Goal: Task Accomplishment & Management: Complete application form

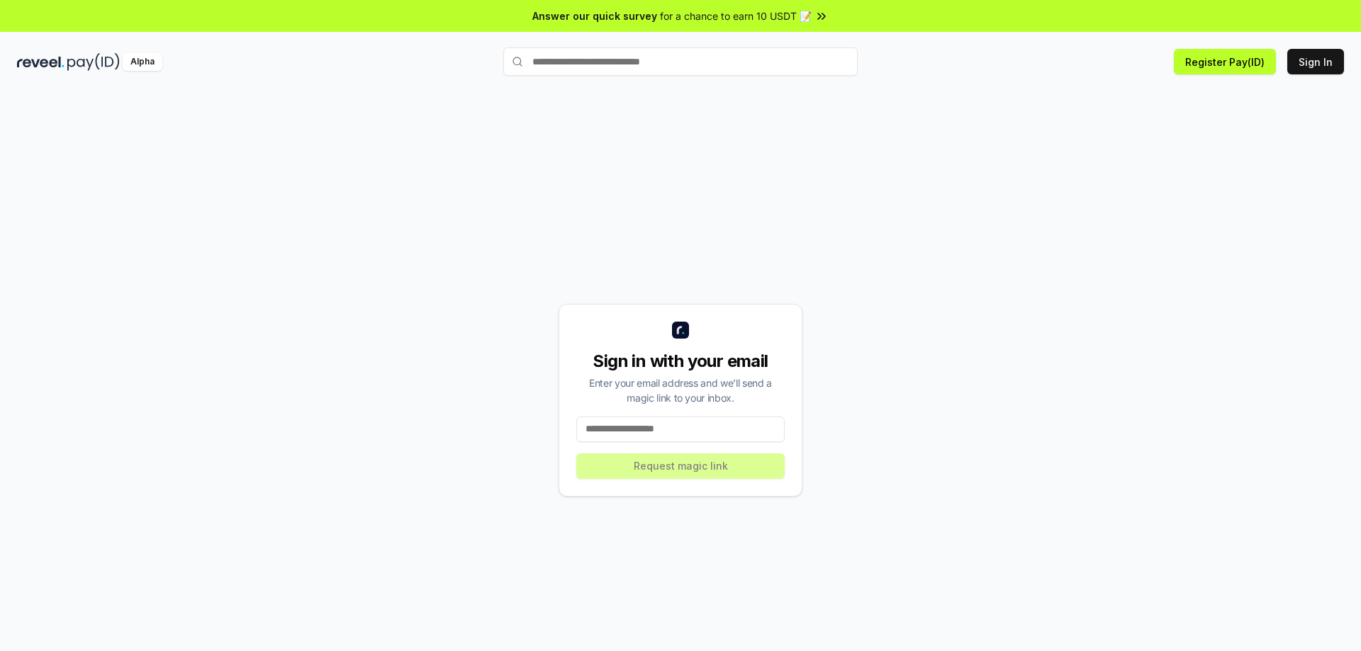
click at [724, 435] on input at bounding box center [680, 430] width 208 height 26
click at [724, 434] on input at bounding box center [680, 430] width 208 height 26
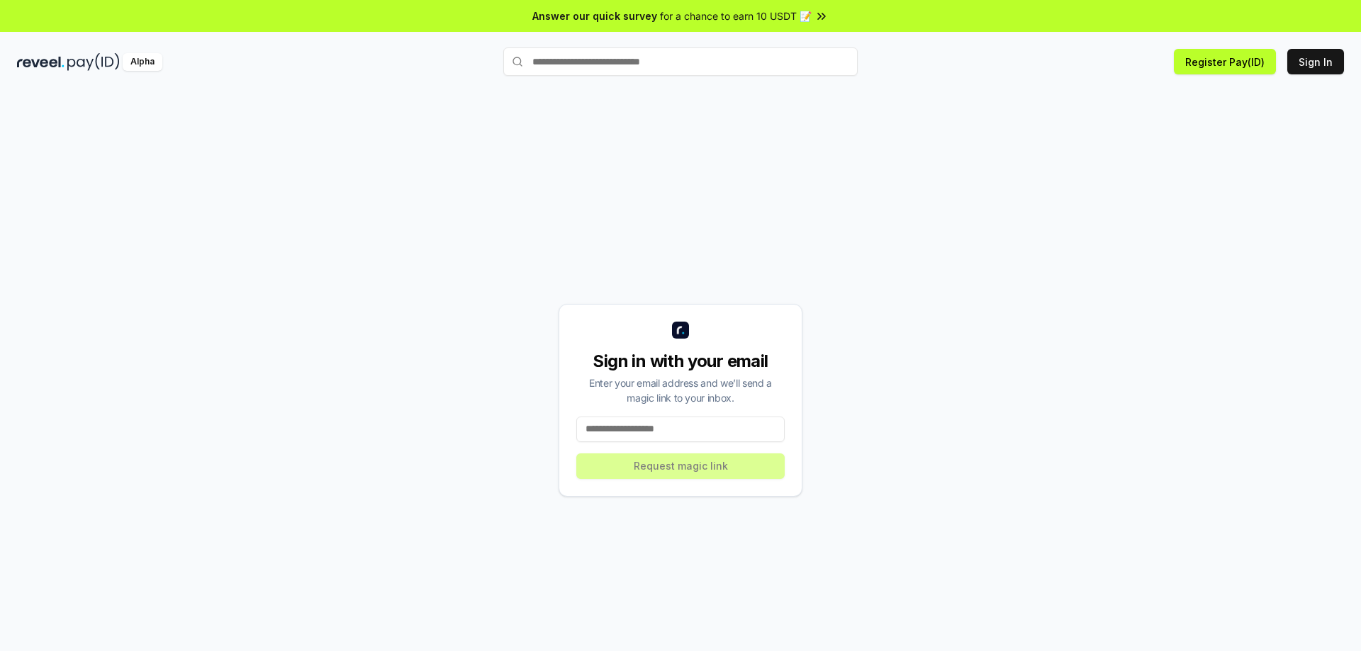
drag, startPoint x: 725, startPoint y: 432, endPoint x: 768, endPoint y: 393, distance: 58.2
click at [726, 432] on input at bounding box center [680, 430] width 208 height 26
click at [947, 202] on div "Sign in with your email Enter your email address and we’ll send a magic link to…" at bounding box center [680, 399] width 1327 height 583
click at [675, 426] on input at bounding box center [680, 430] width 208 height 26
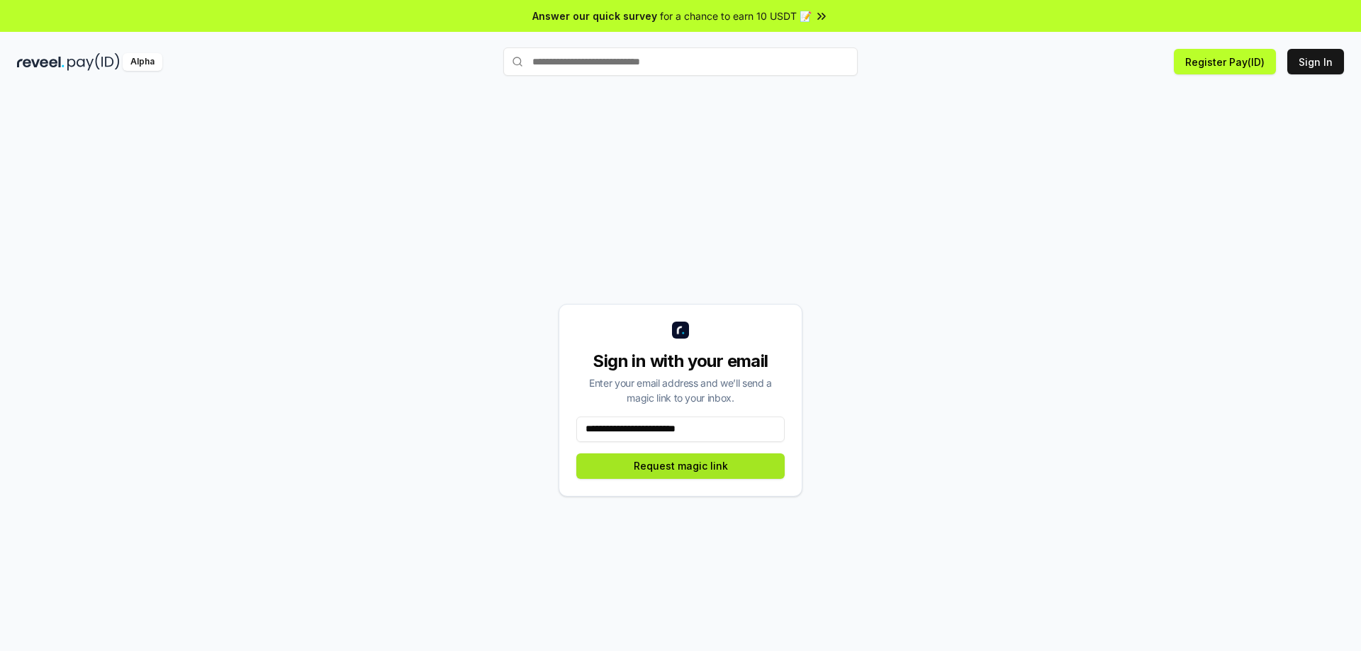
type input "**********"
click at [709, 469] on button "Request magic link" at bounding box center [680, 467] width 208 height 26
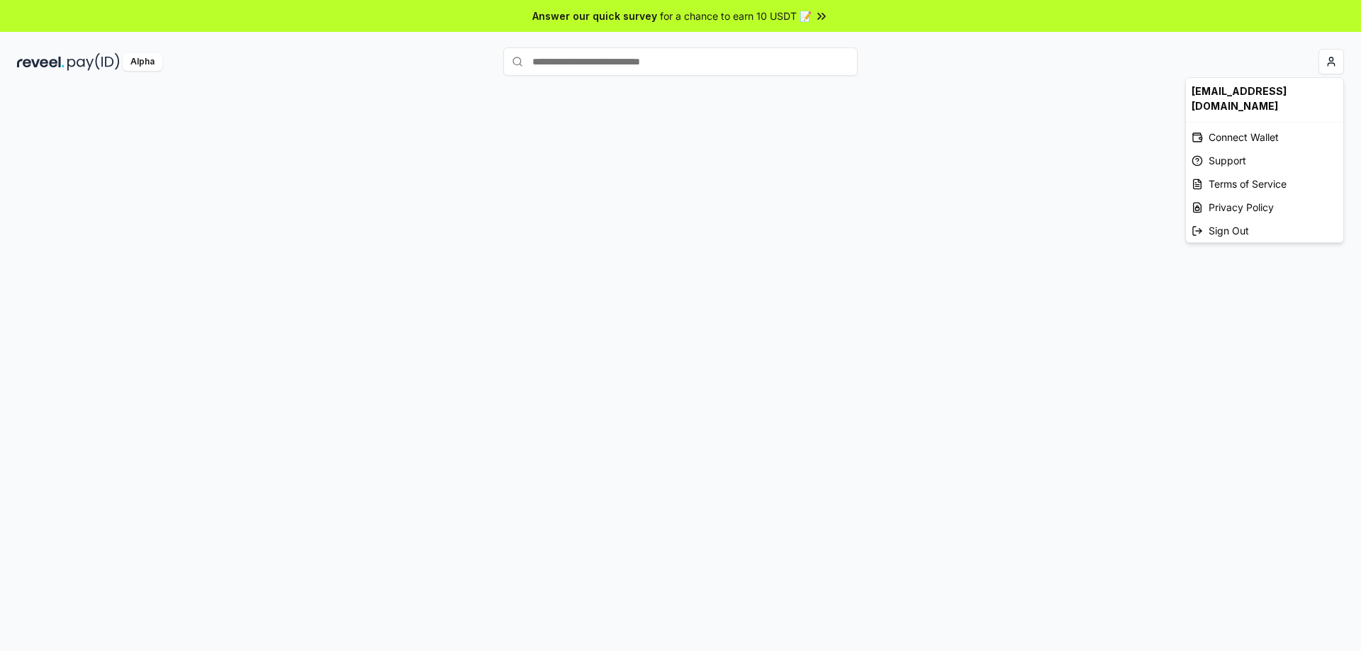
click at [1331, 64] on html "Answer our quick survey for a chance to earn 10 USDT 📝 Alpha [EMAIL_ADDRESS][DO…" at bounding box center [680, 325] width 1361 height 651
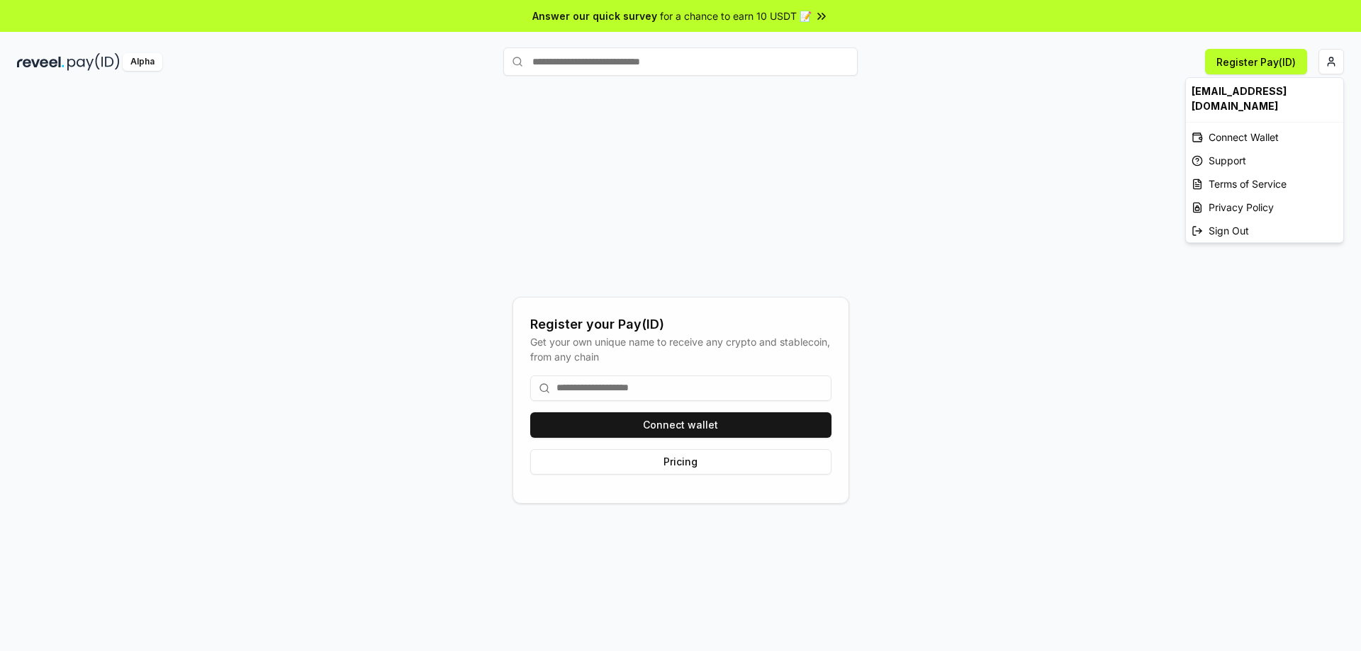
click at [1004, 152] on html "Answer our quick survey for a chance to earn 10 USDT 📝 Alpha Register Pay(ID) R…" at bounding box center [680, 325] width 1361 height 651
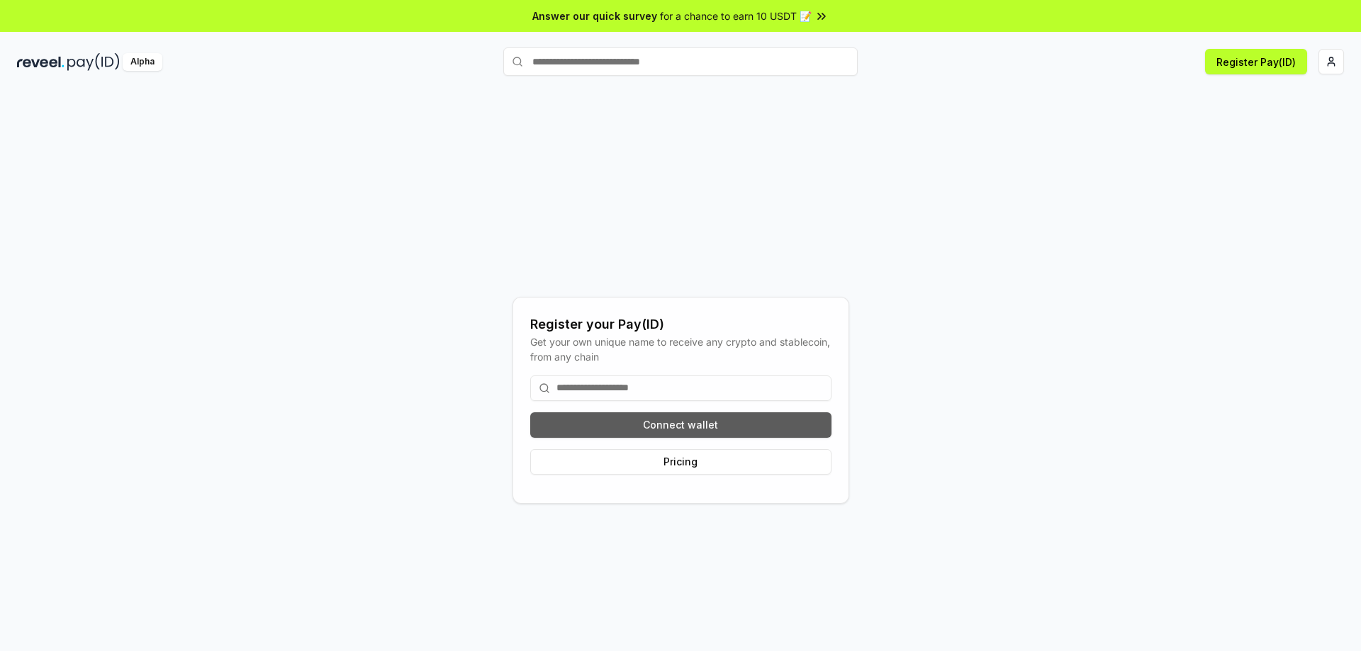
click at [799, 423] on button "Connect wallet" at bounding box center [680, 425] width 301 height 26
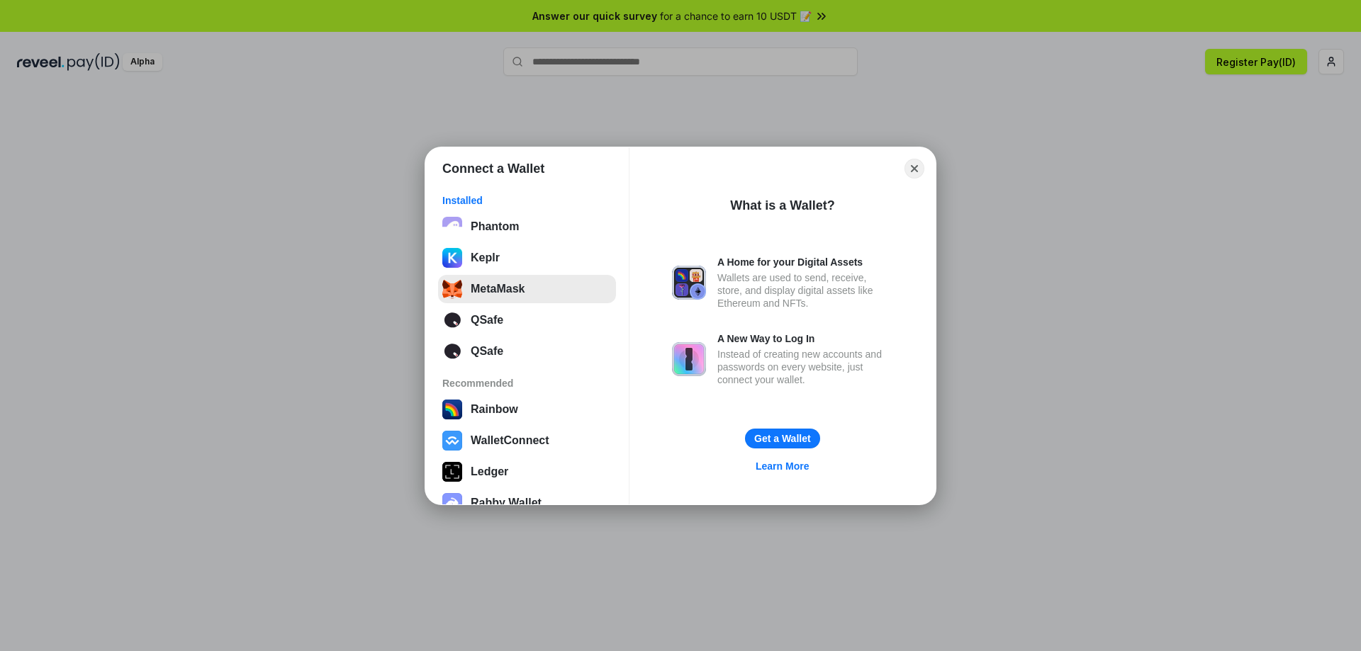
click at [523, 291] on button "MetaMask" at bounding box center [527, 289] width 178 height 28
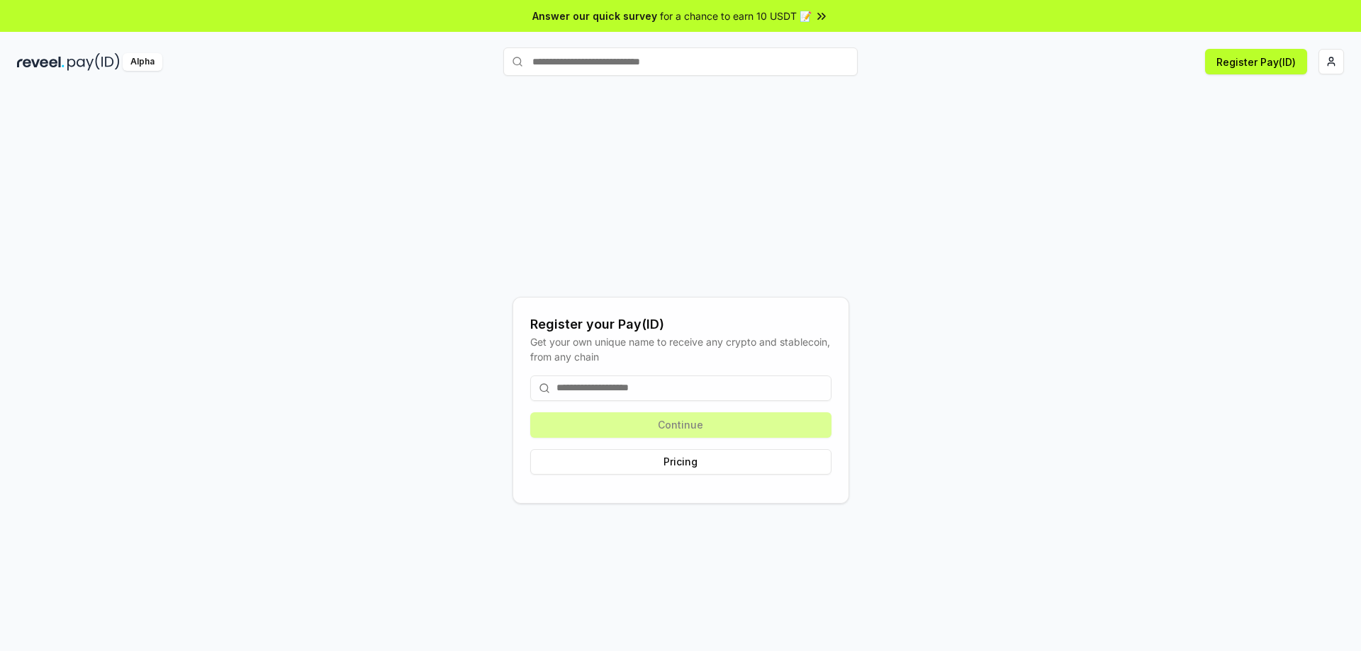
click at [758, 415] on div "Continue Pricing" at bounding box center [680, 425] width 301 height 122
click at [724, 393] on input at bounding box center [680, 389] width 301 height 26
click at [752, 423] on div "Continue Pricing" at bounding box center [680, 425] width 301 height 122
click at [1292, 64] on button "Register Pay(ID)" at bounding box center [1256, 62] width 102 height 26
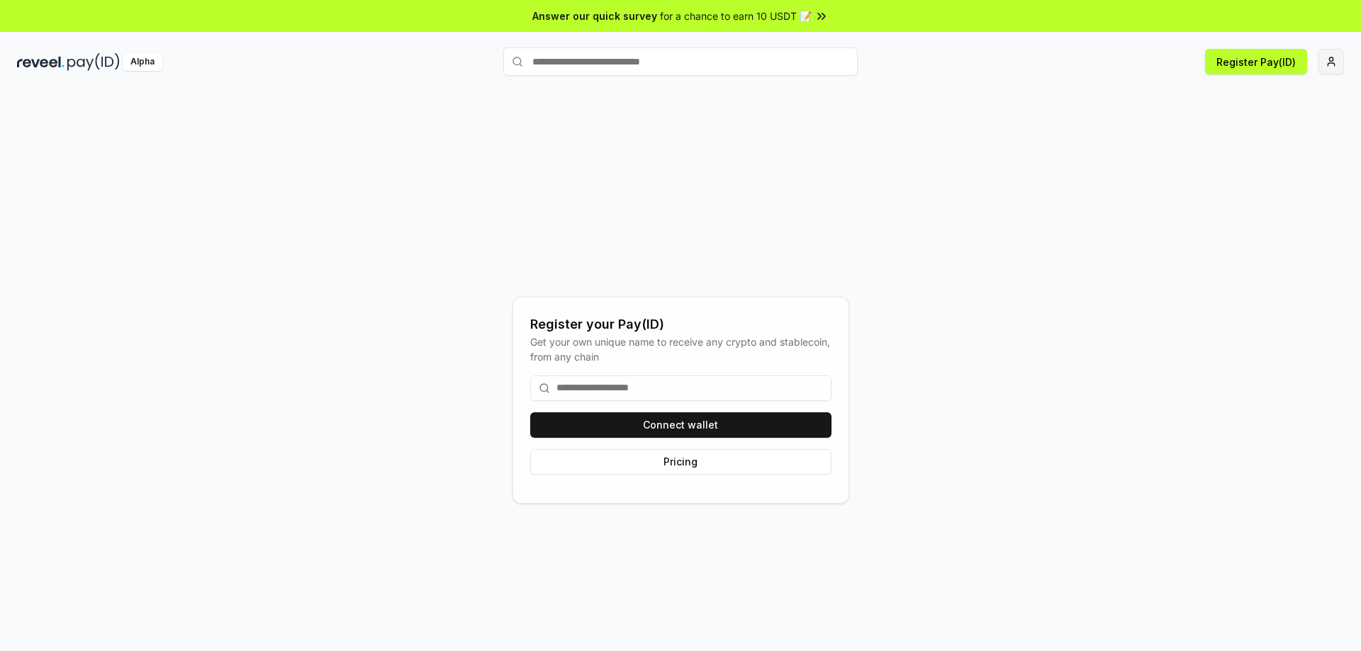
click at [1334, 62] on html "Answer our quick survey for a chance to earn 10 USDT 📝 Alpha Register Pay(ID) R…" at bounding box center [680, 325] width 1361 height 651
click at [1304, 140] on div "Connect Wallet" at bounding box center [1264, 136] width 157 height 23
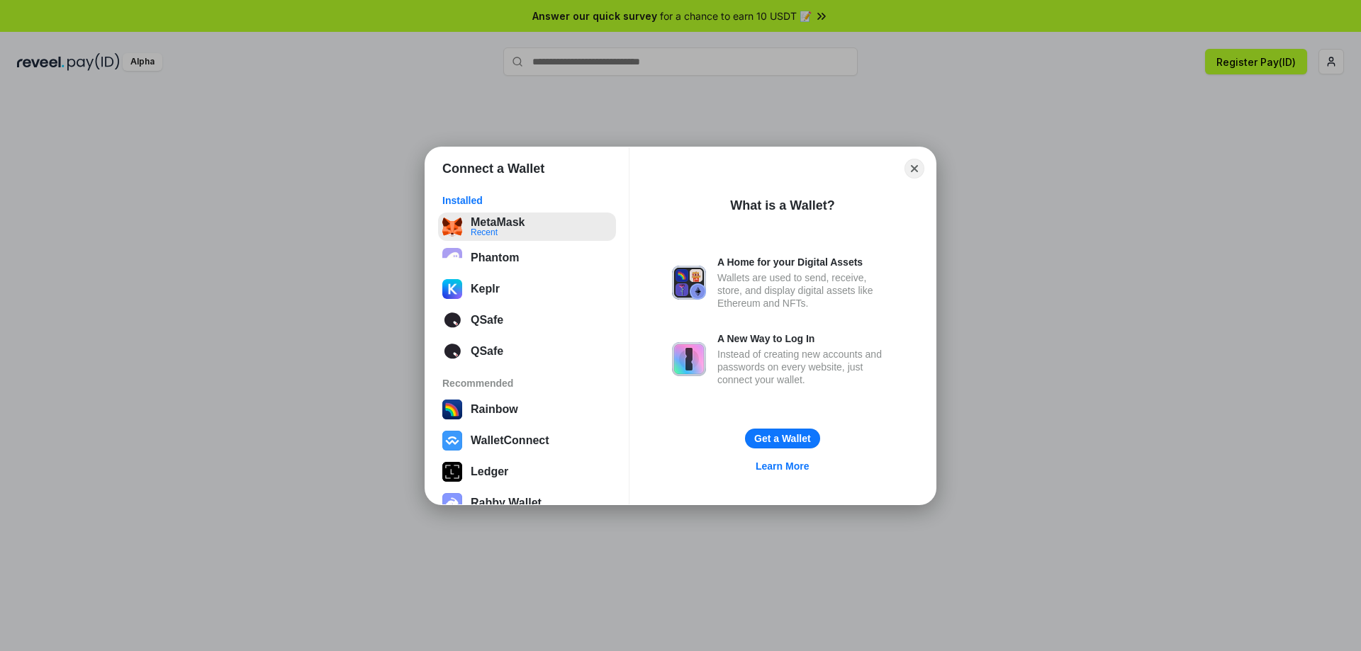
click at [525, 232] on button "MetaMask Recent" at bounding box center [527, 227] width 178 height 28
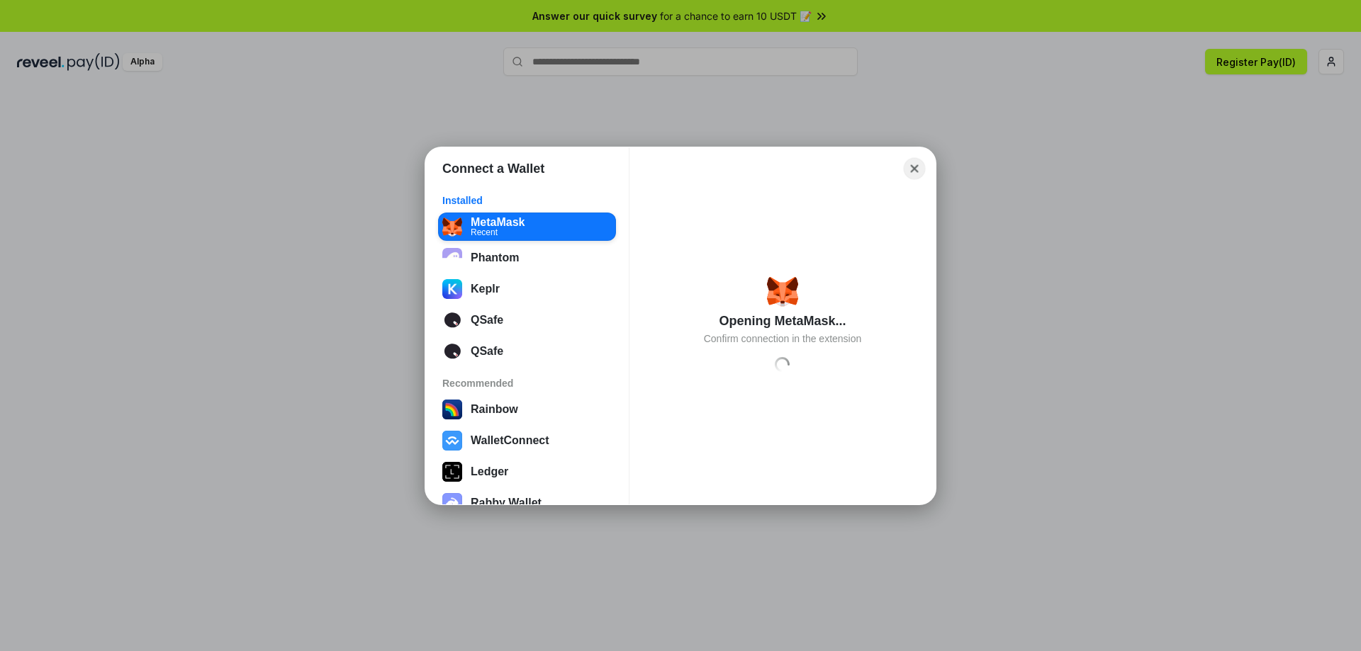
click at [916, 171] on button "Close" at bounding box center [914, 168] width 22 height 22
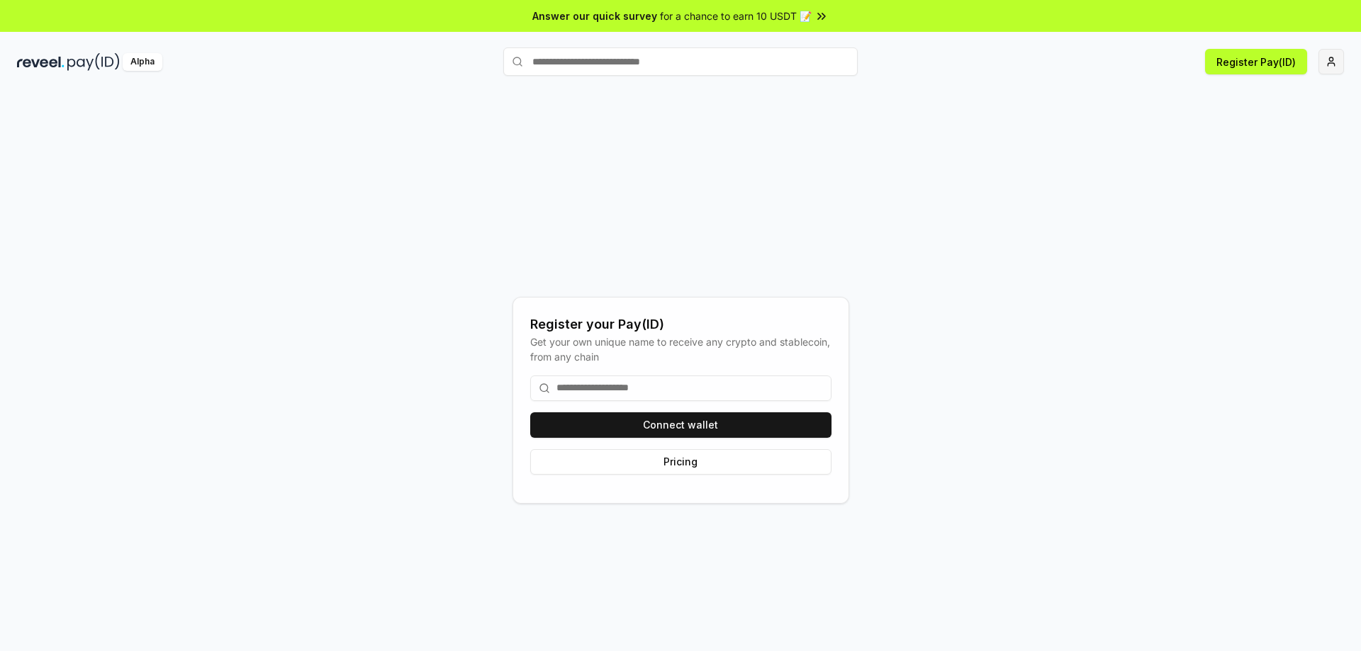
click at [1329, 62] on html "Answer our quick survey for a chance to earn 10 USDT 📝 Alpha Register Pay(ID) R…" at bounding box center [680, 325] width 1361 height 651
click at [1278, 144] on div "Connect Wallet" at bounding box center [1264, 136] width 157 height 23
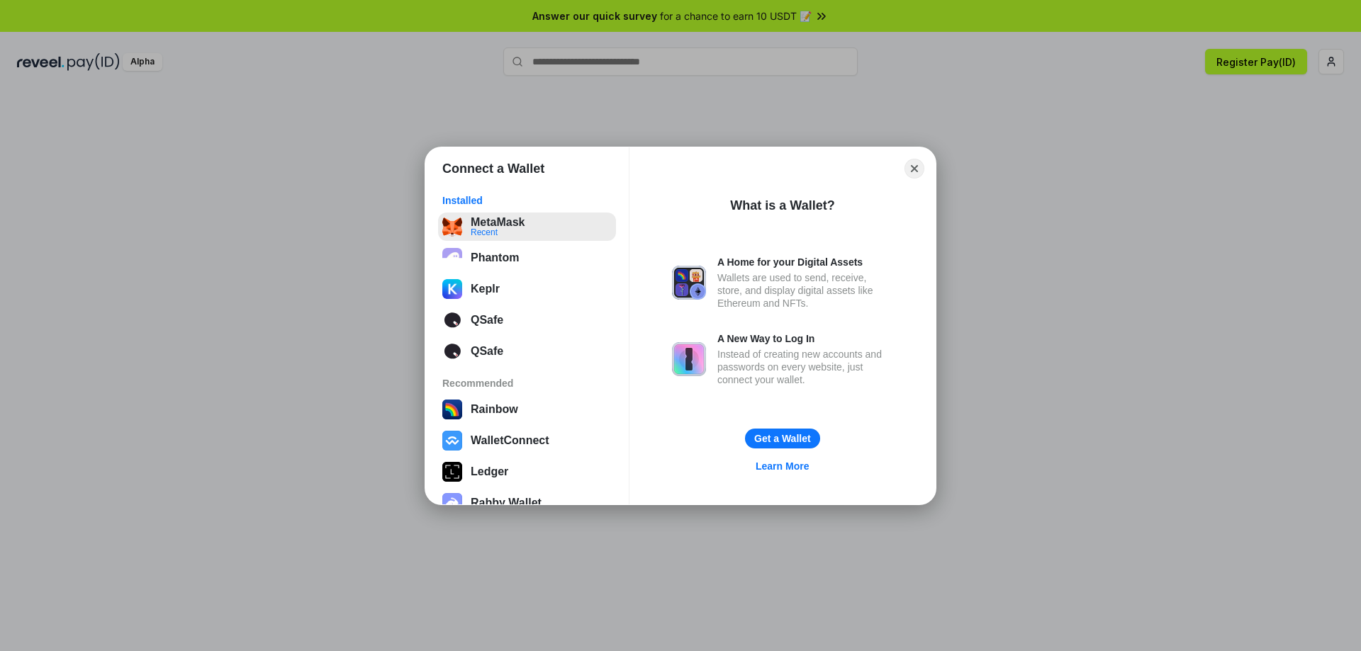
click at [497, 231] on button "MetaMask Recent" at bounding box center [527, 227] width 178 height 28
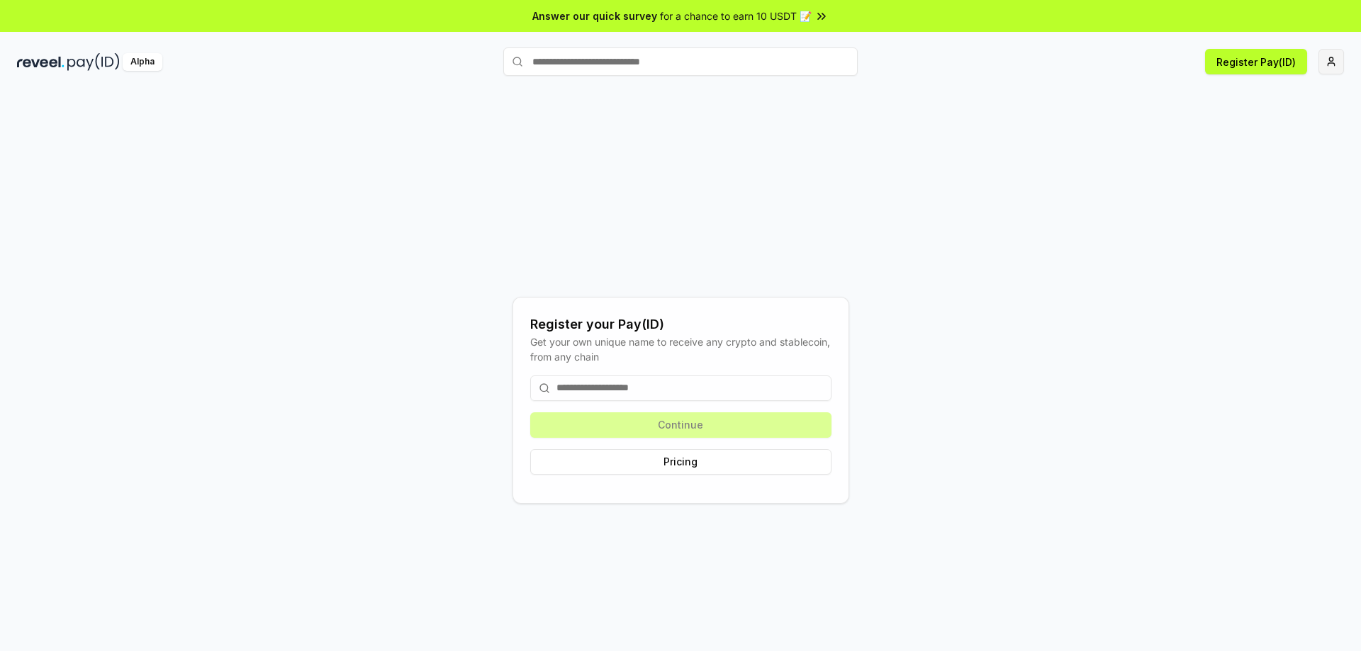
click at [1335, 60] on html "Answer our quick survey for a chance to earn 10 USDT 📝 Alpha Register Pay(ID) R…" at bounding box center [680, 325] width 1361 height 651
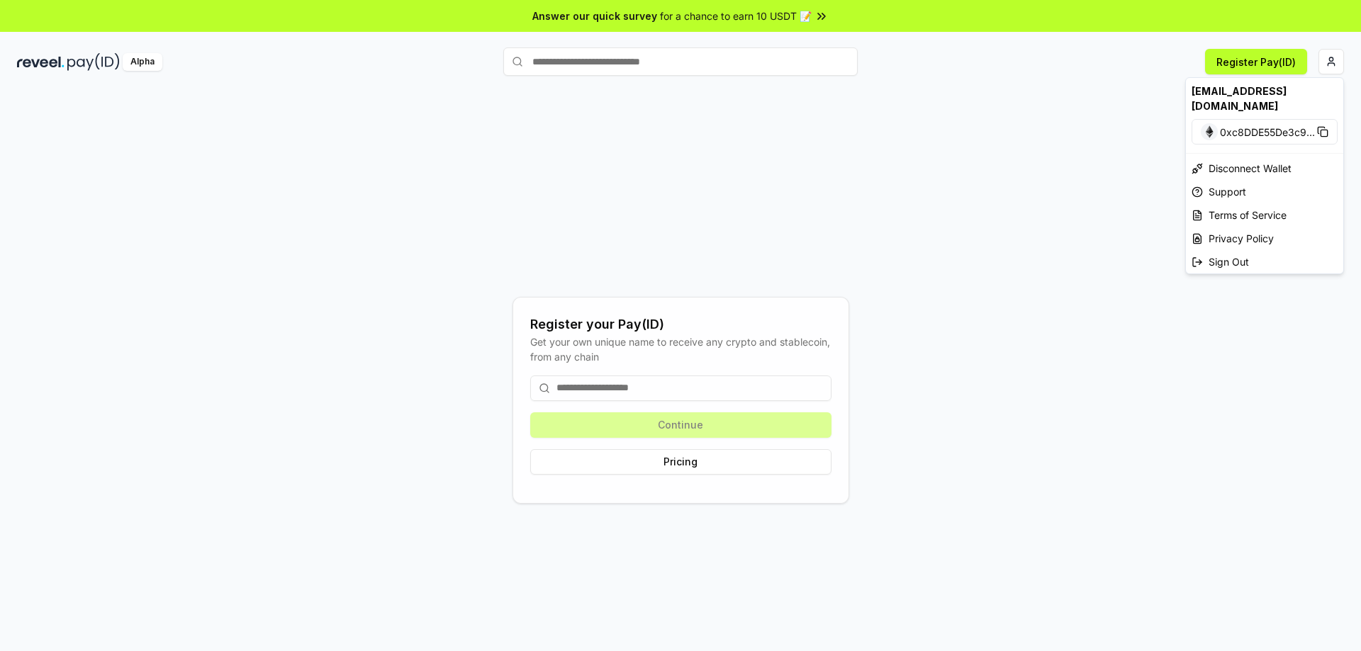
click at [1071, 158] on html "Answer our quick survey for a chance to earn 10 USDT 📝 Alpha Register Pay(ID) R…" at bounding box center [680, 325] width 1361 height 651
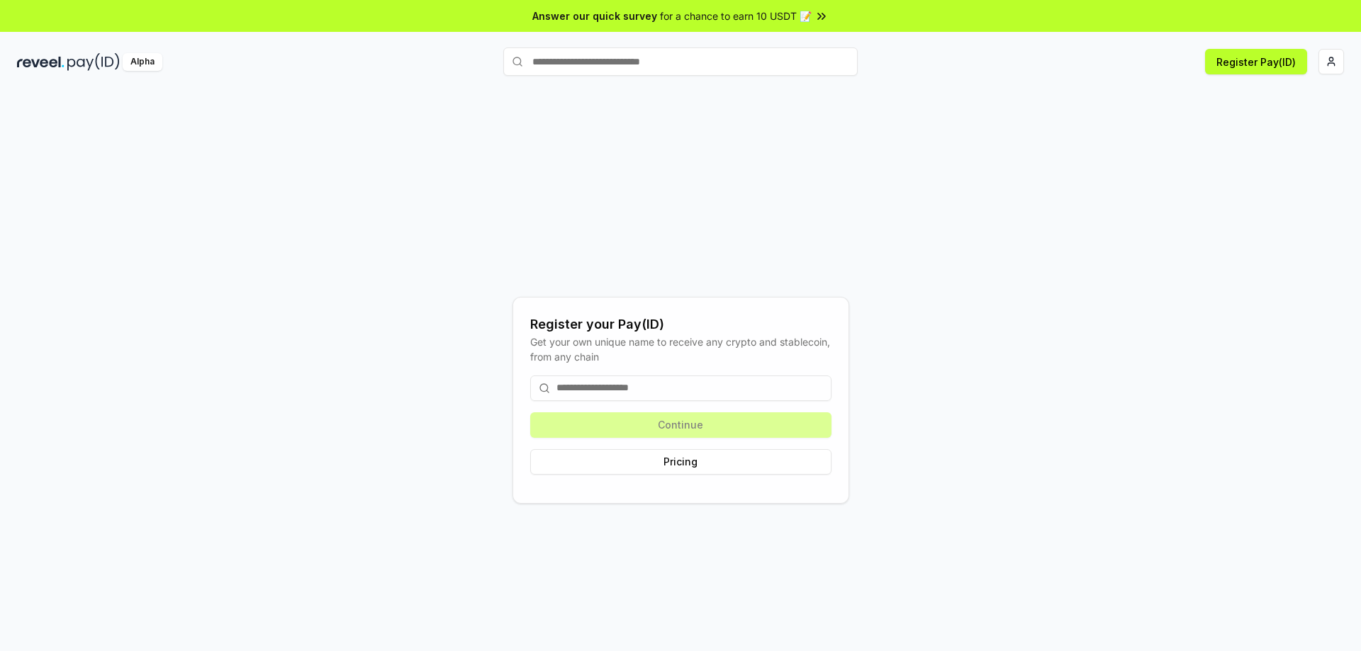
click at [724, 392] on input at bounding box center [680, 389] width 301 height 26
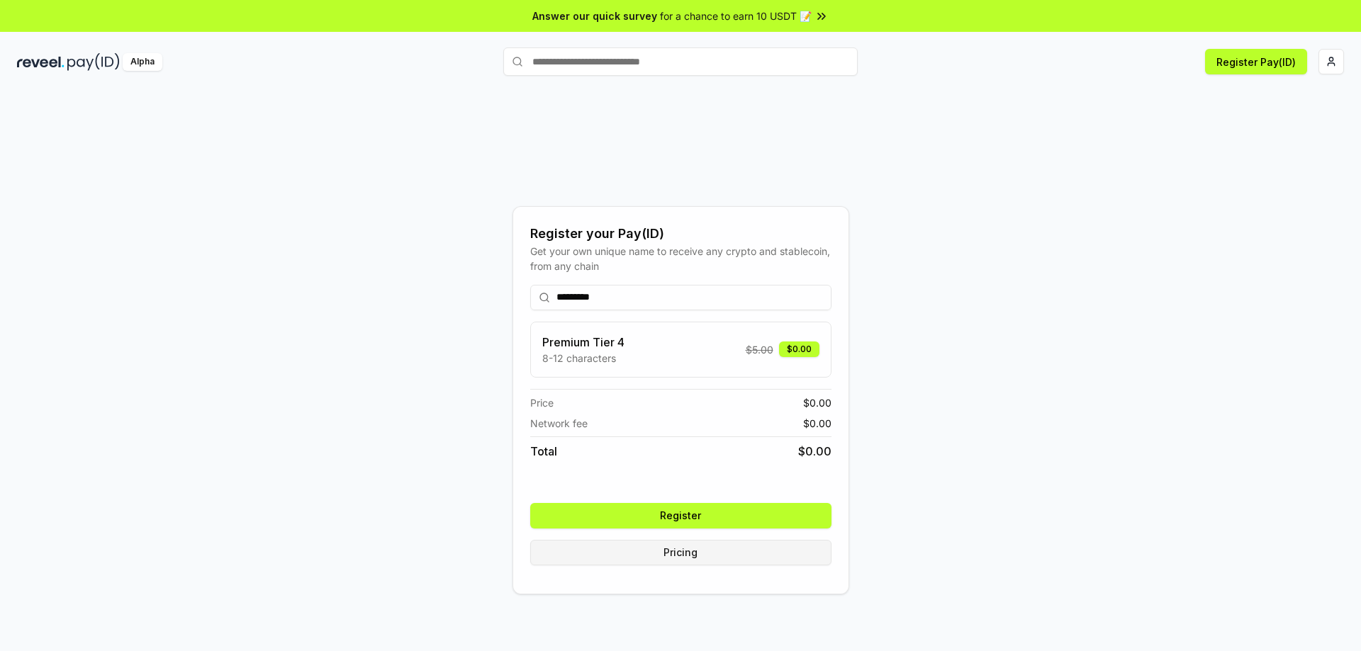
type input "*********"
click at [741, 550] on button "Pricing" at bounding box center [680, 553] width 301 height 26
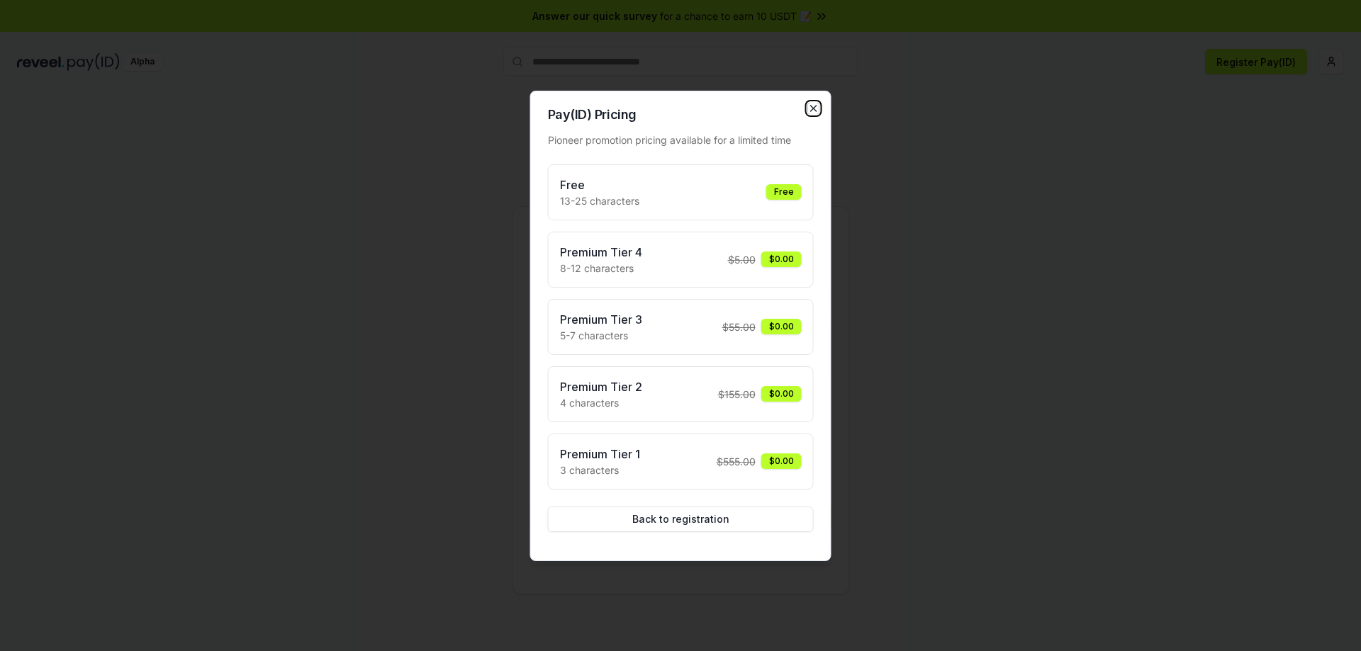
click at [814, 111] on icon "button" at bounding box center [813, 108] width 11 height 11
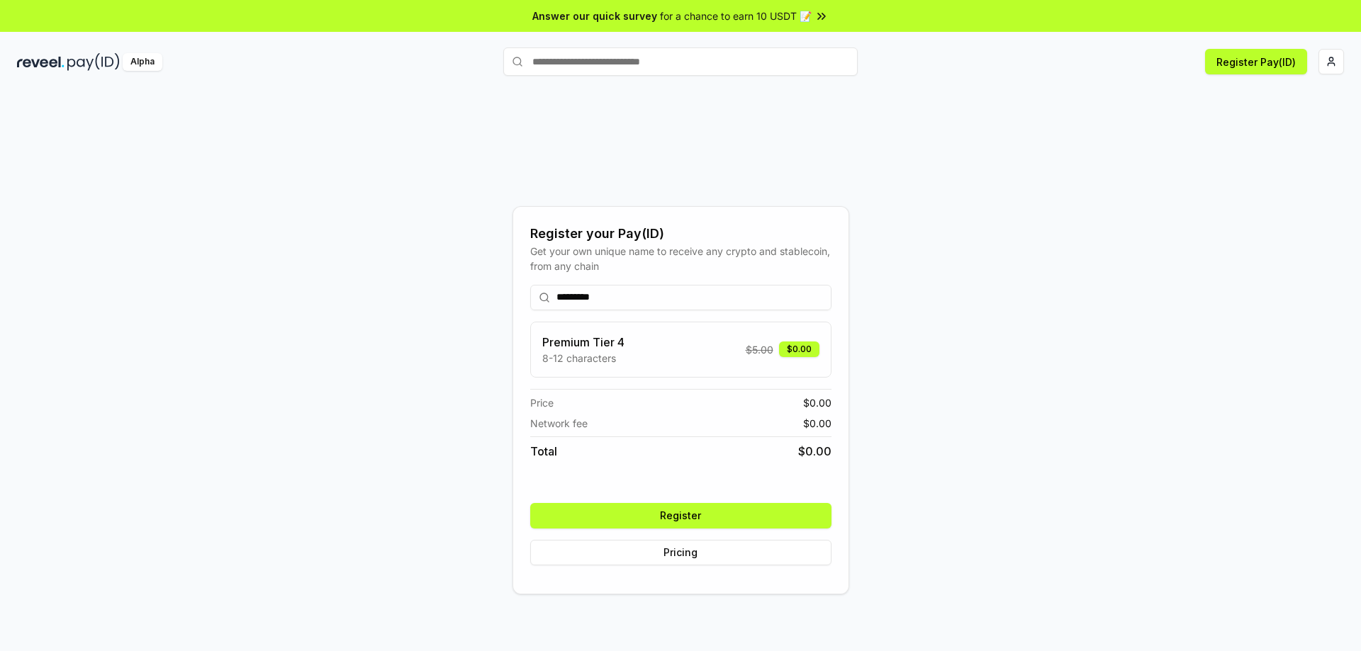
click at [685, 64] on input "text" at bounding box center [680, 61] width 354 height 28
